Goal: Task Accomplishment & Management: Manage account settings

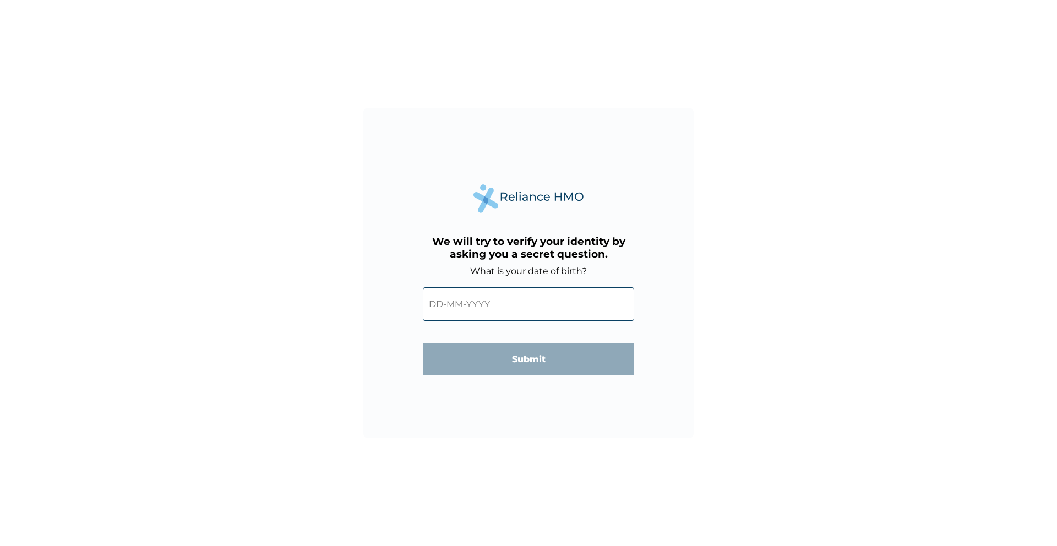
click at [487, 296] on input "text" at bounding box center [528, 304] width 211 height 34
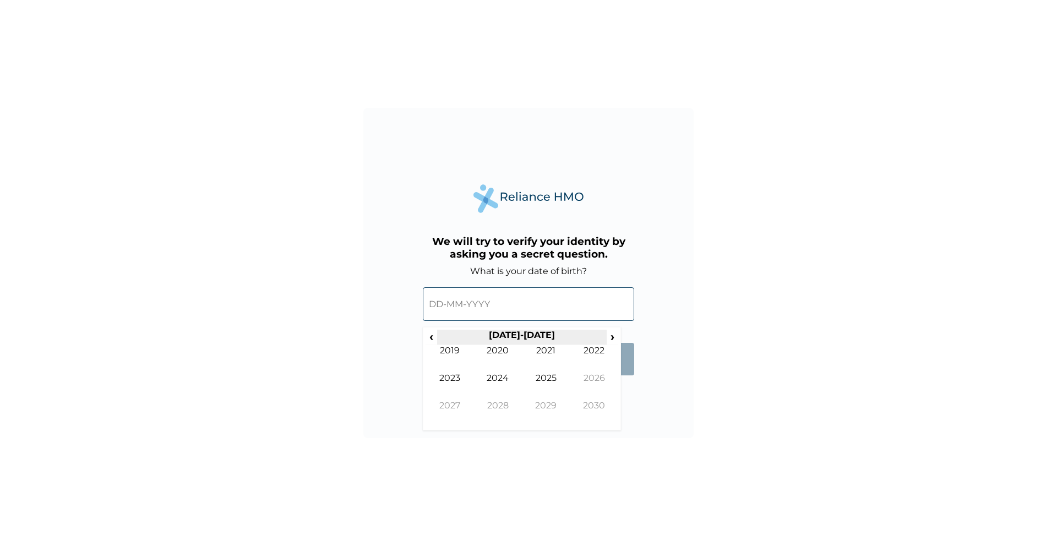
click at [535, 337] on th "2020-2029" at bounding box center [521, 337] width 169 height 15
click at [439, 334] on th "2020-2029" at bounding box center [521, 337] width 169 height 15
click at [434, 335] on span "‹" at bounding box center [431, 337] width 12 height 14
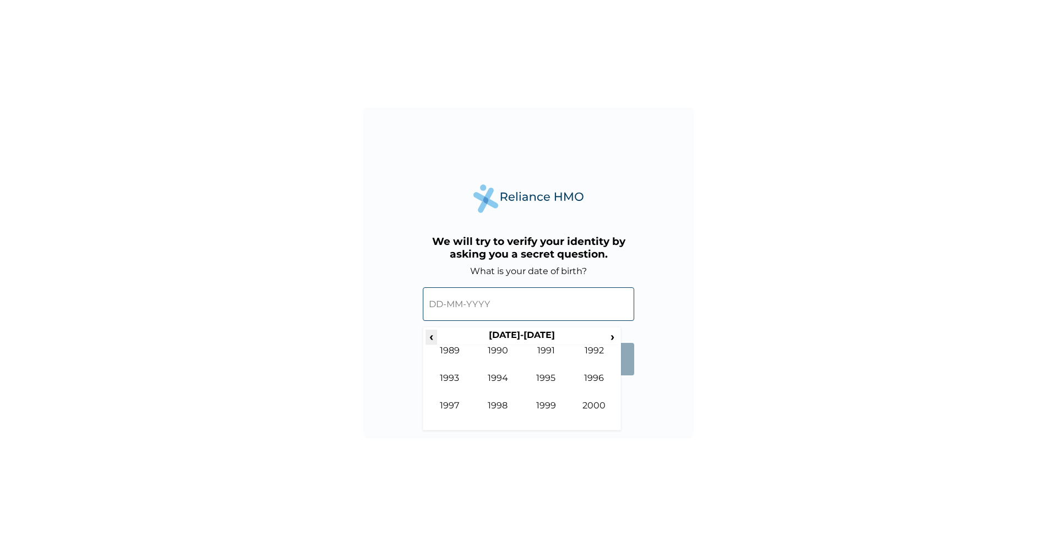
click at [434, 335] on span "‹" at bounding box center [431, 337] width 12 height 14
click at [609, 333] on span "›" at bounding box center [612, 337] width 12 height 14
click at [595, 376] on td "1996" at bounding box center [594, 387] width 48 height 28
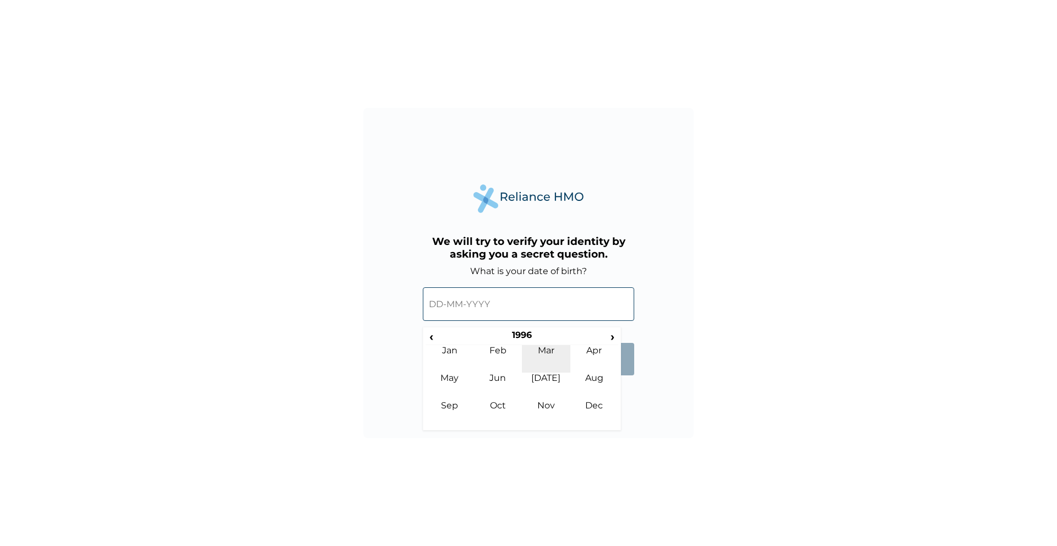
click at [549, 349] on td "Mar" at bounding box center [546, 359] width 48 height 28
click at [595, 420] on td "23" at bounding box center [604, 414] width 28 height 15
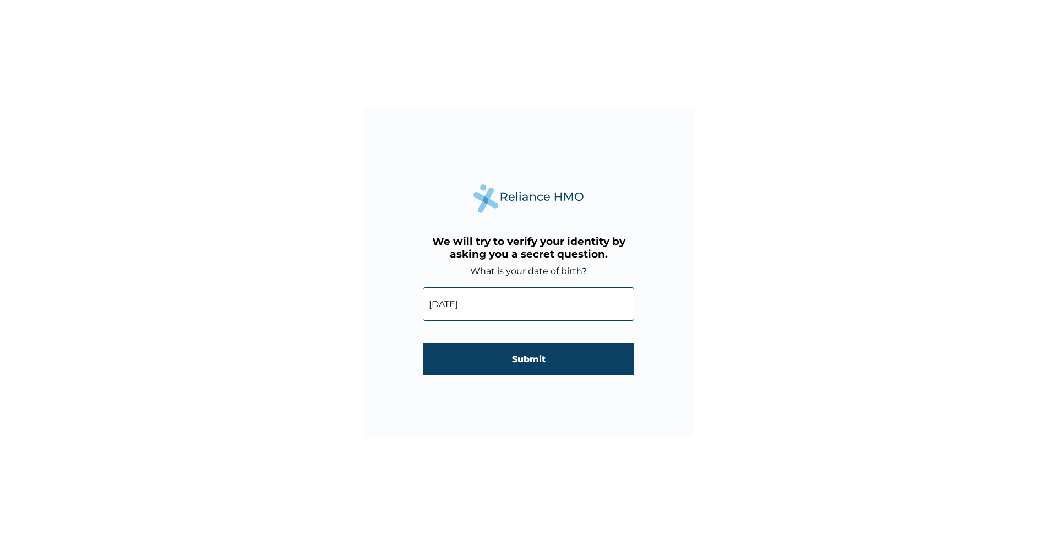
click at [512, 294] on input "23-03-1996" at bounding box center [528, 304] width 211 height 34
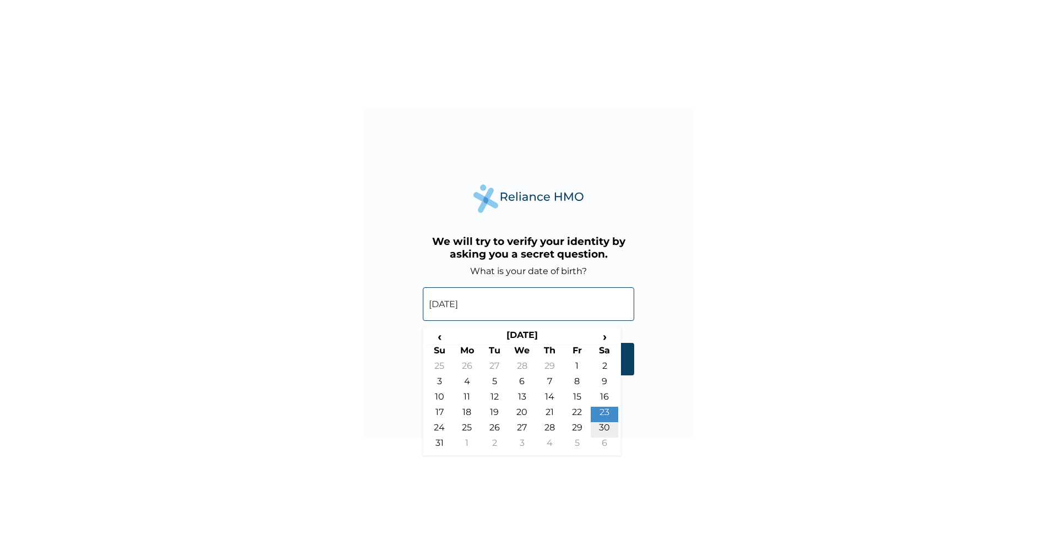
click at [609, 426] on td "30" at bounding box center [604, 429] width 28 height 15
type input "30-03-1996"
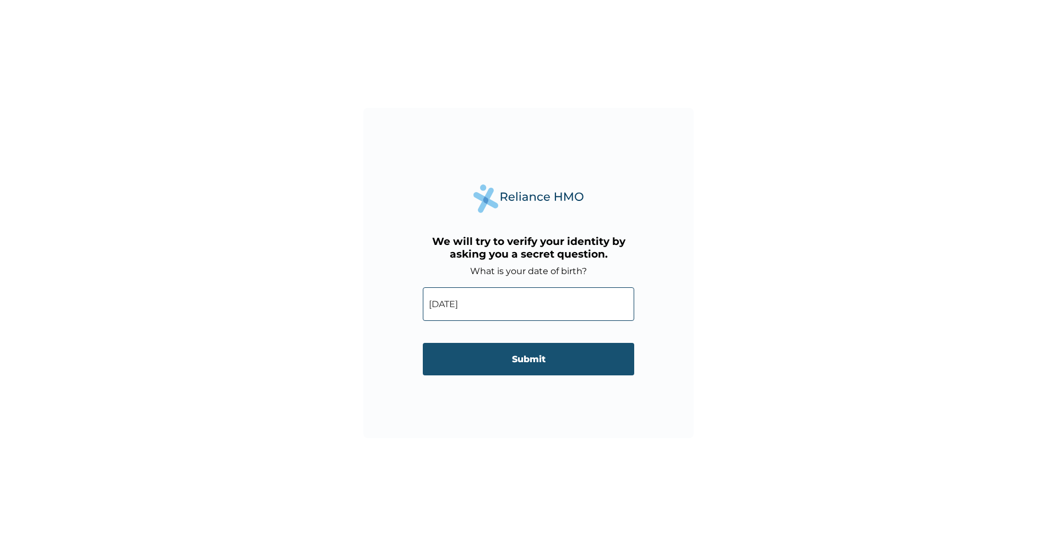
click at [558, 345] on input "Submit" at bounding box center [528, 359] width 211 height 32
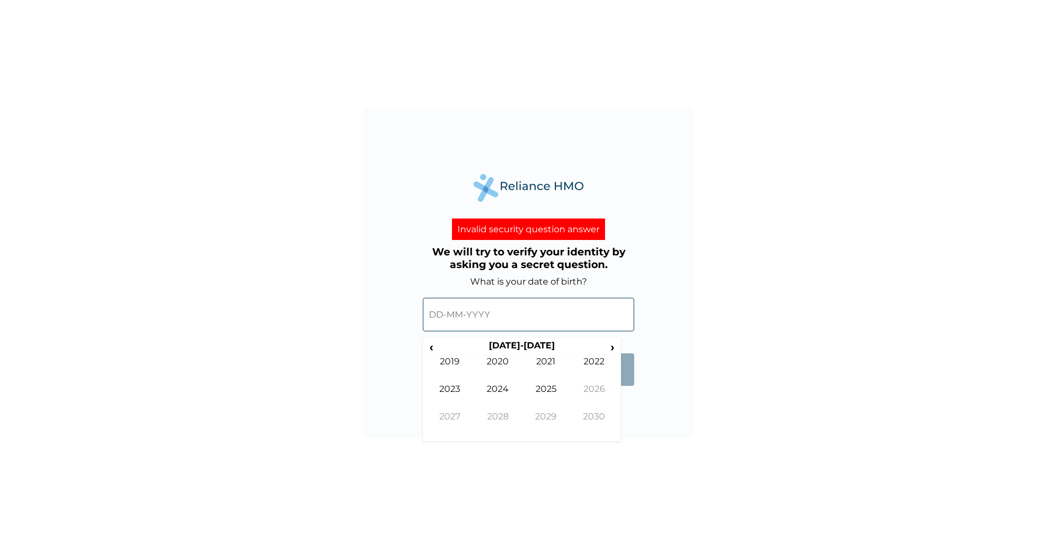
click at [506, 305] on input "text" at bounding box center [528, 315] width 211 height 34
click at [433, 344] on span "‹" at bounding box center [431, 347] width 12 height 14
click at [461, 414] on td "1997" at bounding box center [449, 425] width 48 height 28
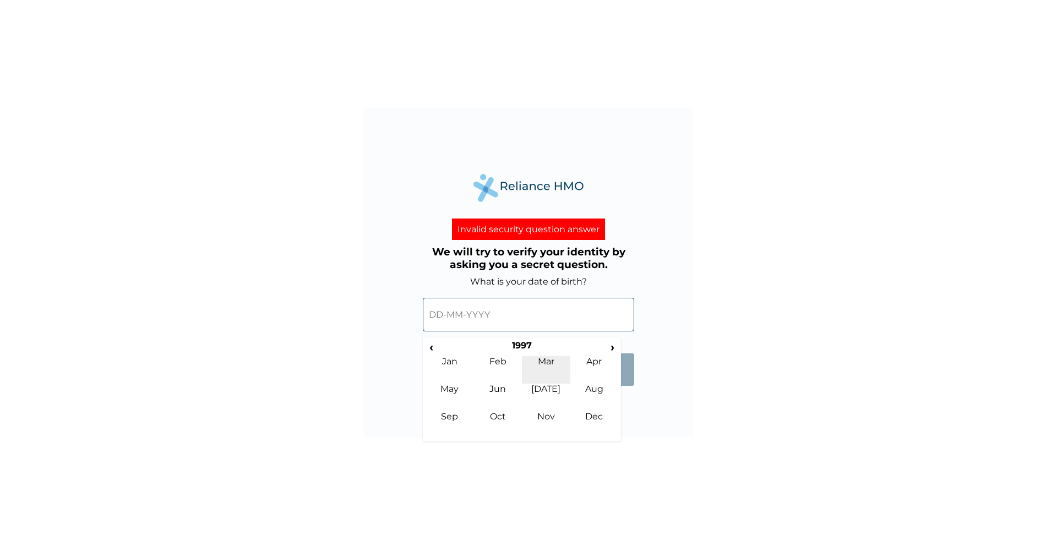
click at [539, 365] on td "Mar" at bounding box center [546, 370] width 48 height 28
click at [441, 450] on td "30" at bounding box center [439, 455] width 28 height 15
type input "30-03-1997"
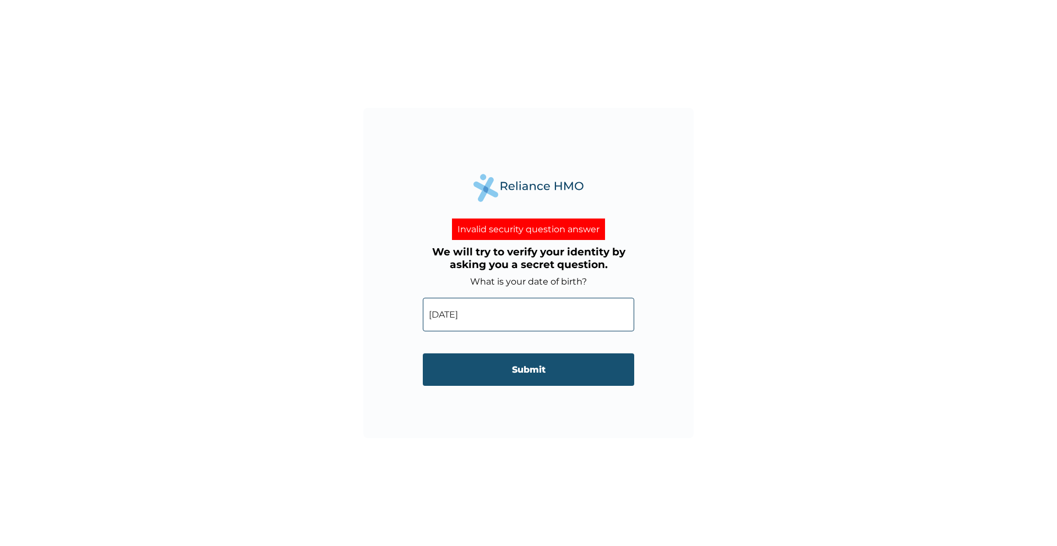
click at [571, 362] on input "Submit" at bounding box center [528, 369] width 211 height 32
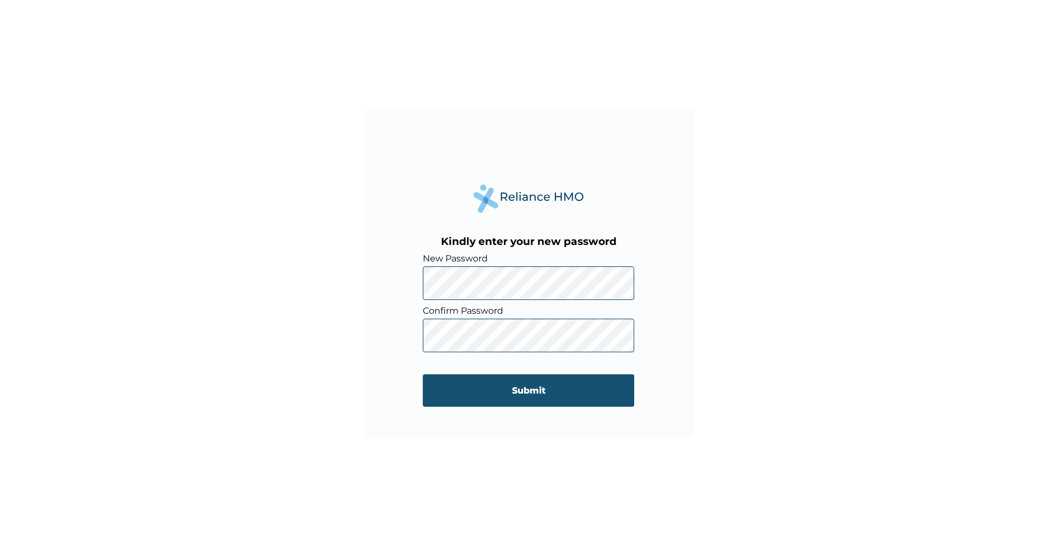
click at [559, 386] on input "Submit" at bounding box center [528, 390] width 211 height 32
